Goal: Find specific page/section: Find specific page/section

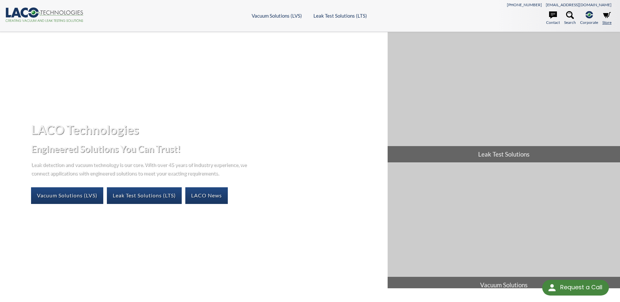
select select "Language Translate Widget"
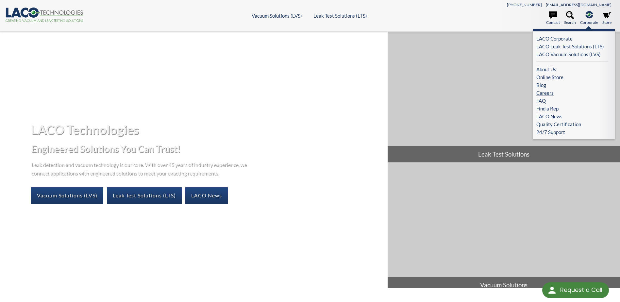
click at [543, 92] on link "Careers" at bounding box center [572, 93] width 72 height 8
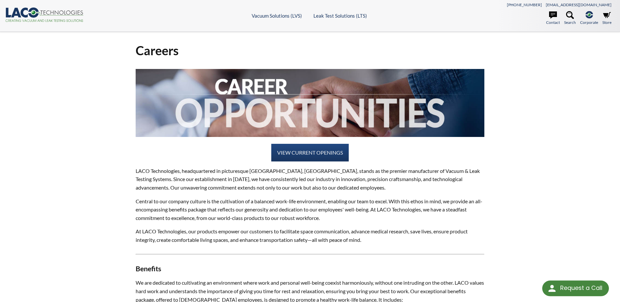
select select "Language Translate Widget"
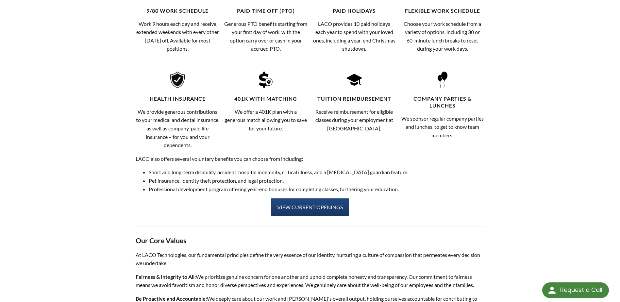
scroll to position [425, 0]
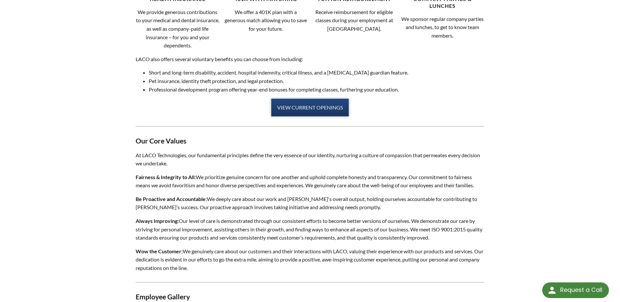
click at [320, 110] on link "VIEW CURRENT OPENINGS" at bounding box center [309, 108] width 77 height 18
